Goal: Task Accomplishment & Management: Complete application form

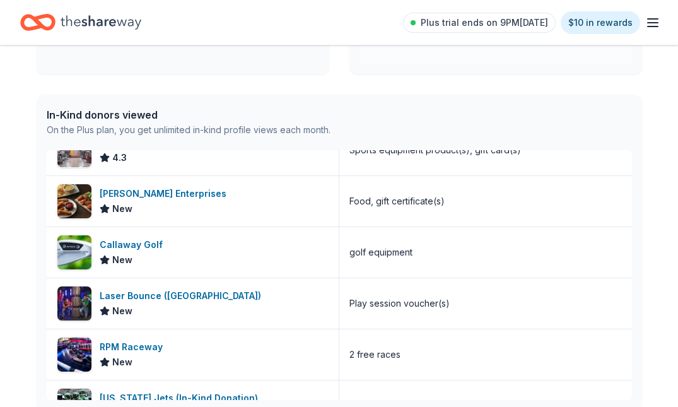
scroll to position [189, 0]
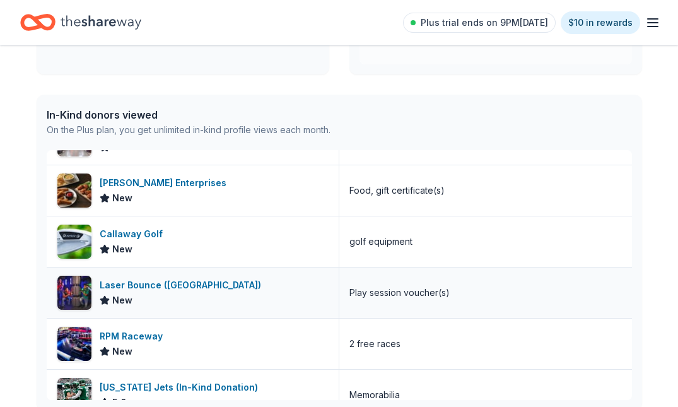
click at [164, 288] on div "Laser Bounce ([GEOGRAPHIC_DATA])" at bounding box center [183, 285] width 167 height 15
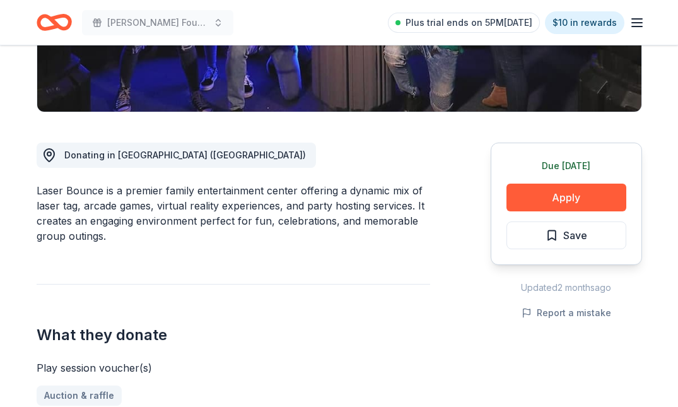
scroll to position [294, 0]
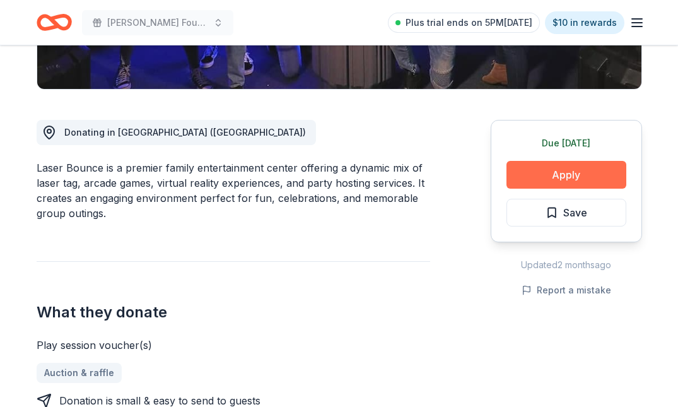
click at [535, 178] on button "Apply" at bounding box center [567, 175] width 120 height 28
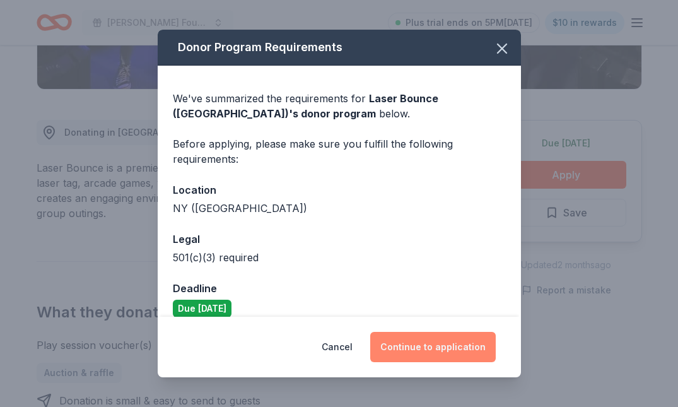
click at [444, 349] on button "Continue to application" at bounding box center [433, 347] width 126 height 30
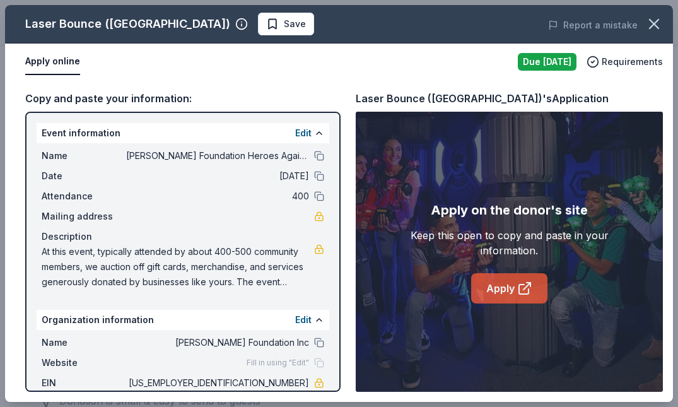
click at [486, 288] on link "Apply" at bounding box center [509, 288] width 76 height 30
